Goal: Use online tool/utility: Utilize a website feature to perform a specific function

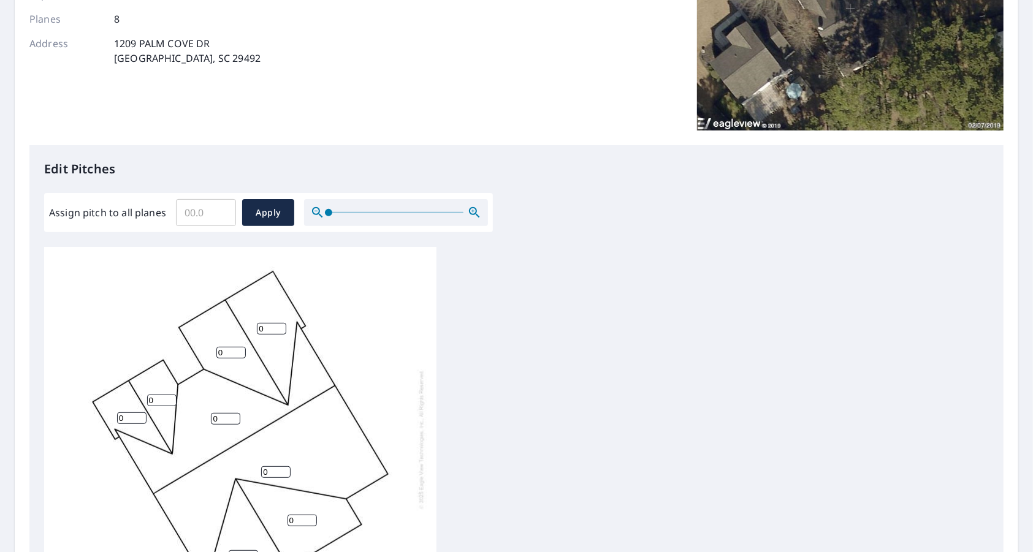
scroll to position [245, 0]
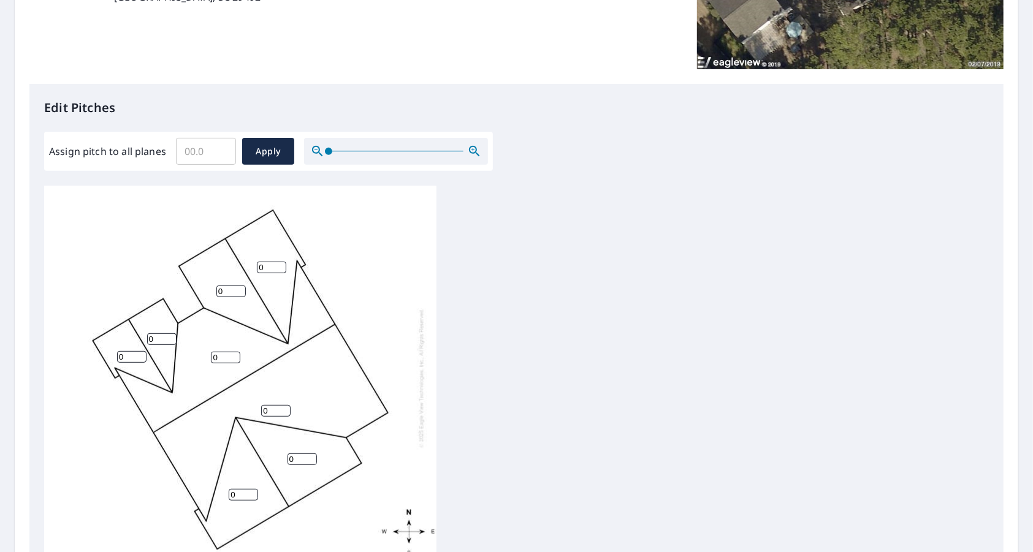
click at [232, 359] on input "0" at bounding box center [225, 358] width 29 height 12
click at [195, 164] on input "Assign pitch to all planes" at bounding box center [206, 151] width 60 height 34
type input "6"
click at [256, 156] on span "Apply" at bounding box center [268, 151] width 32 height 15
type input "6"
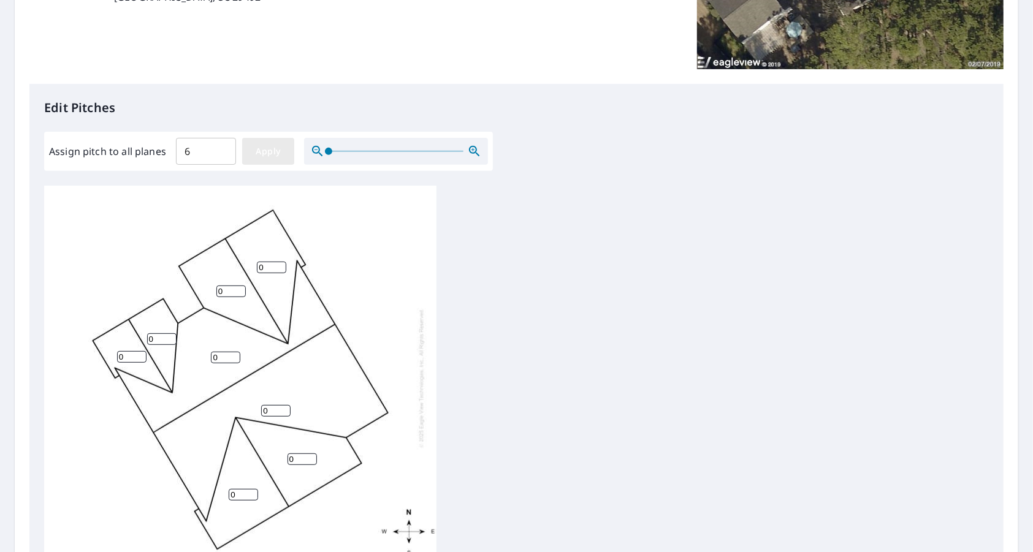
type input "6"
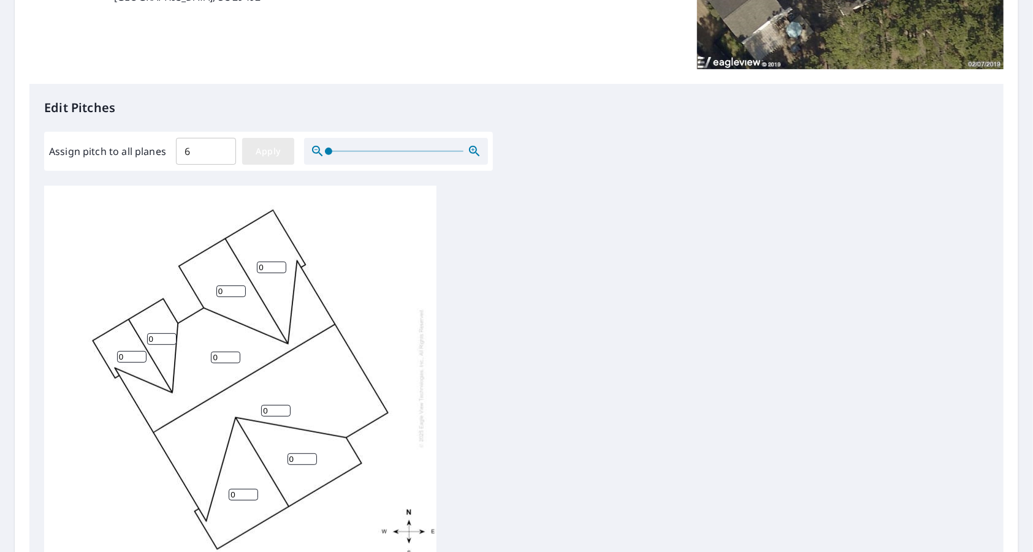
type input "6"
click at [130, 352] on input "6" at bounding box center [131, 357] width 29 height 12
type input "8"
type input "5"
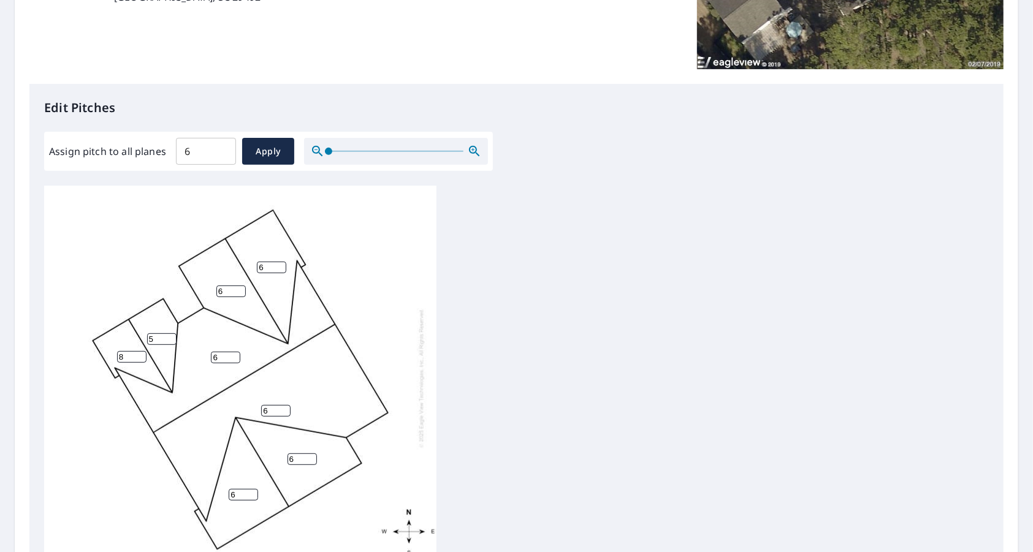
click at [165, 341] on input "5" at bounding box center [161, 339] width 29 height 12
type input "8"
click at [231, 288] on input "6" at bounding box center [230, 292] width 29 height 12
type input "8"
click at [267, 268] on input "6" at bounding box center [271, 268] width 29 height 12
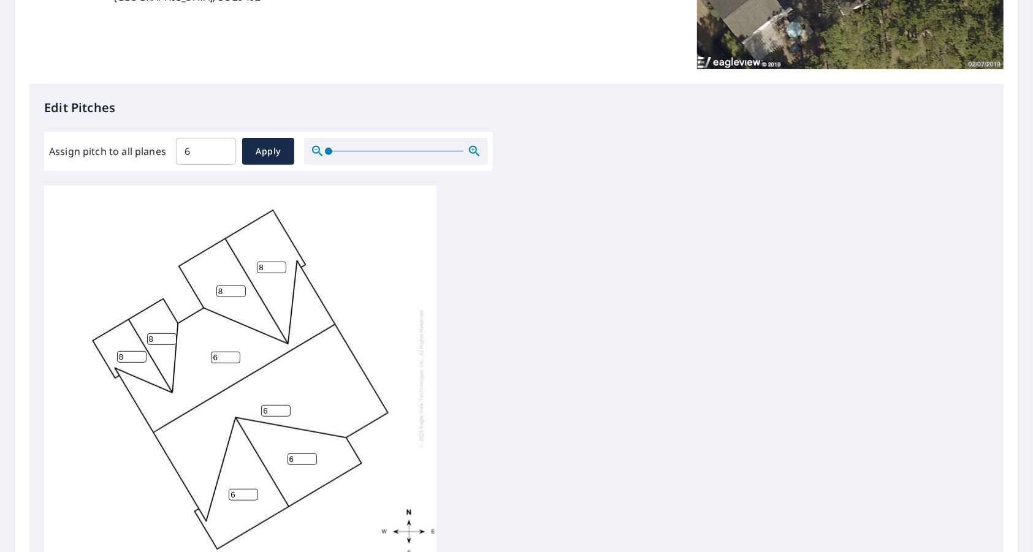
type input "8"
click at [495, 386] on div "6 6 6 6 8 8 8 8" at bounding box center [516, 378] width 945 height 385
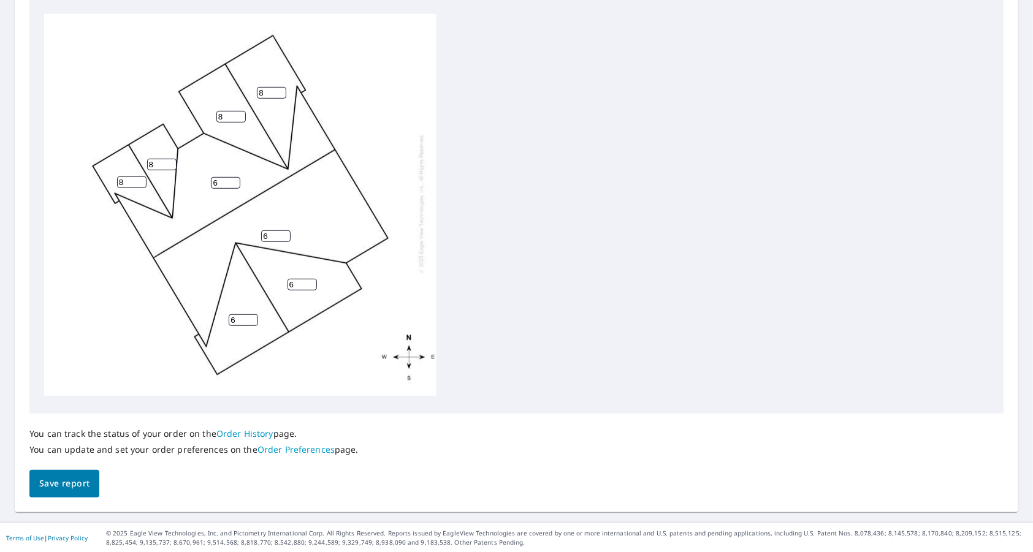
click at [84, 478] on span "Save report" at bounding box center [64, 483] width 50 height 15
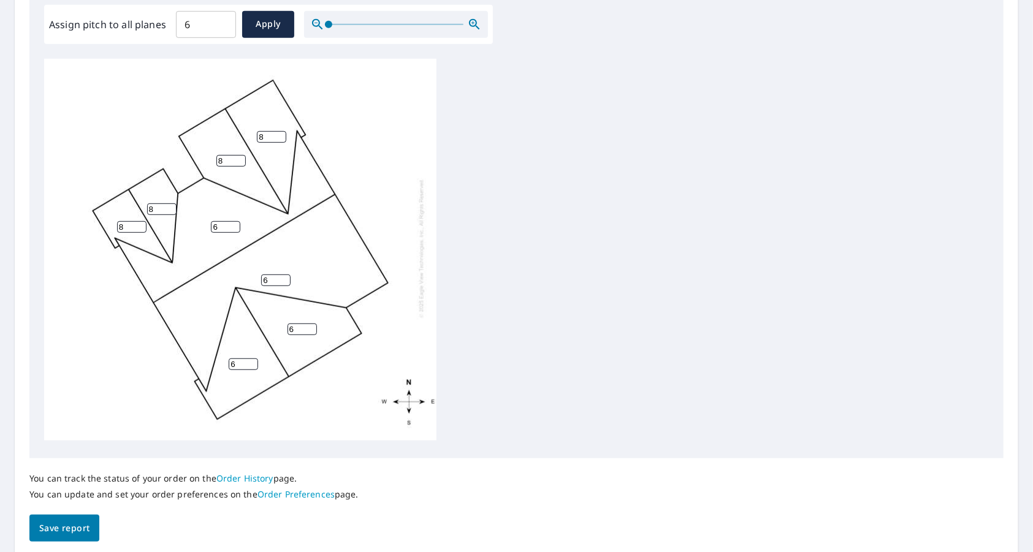
scroll to position [0, 0]
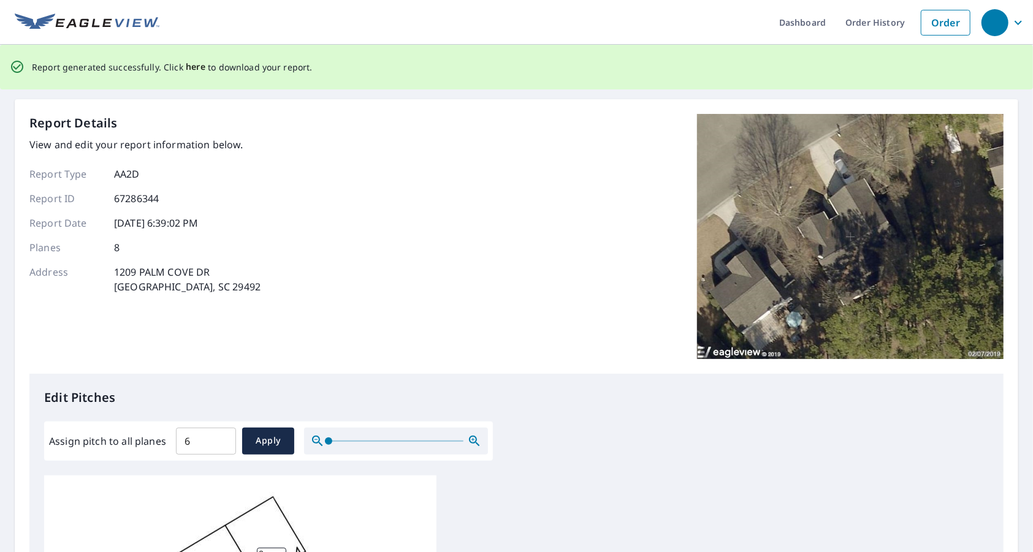
click at [194, 67] on span "here" at bounding box center [196, 66] width 20 height 15
